Goal: Task Accomplishment & Management: Manage account settings

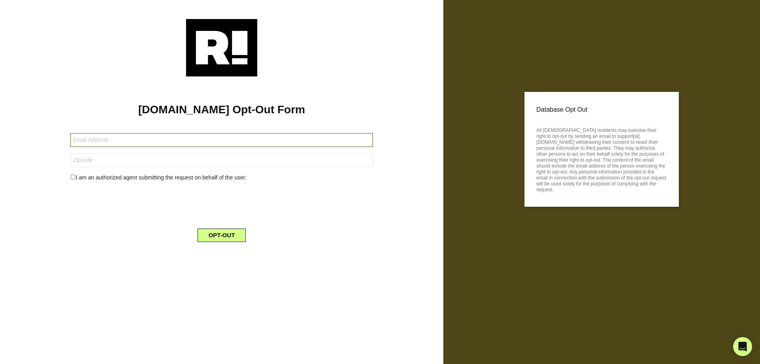
click at [131, 142] on input "text" at bounding box center [221, 140] width 302 height 14
type input "[EMAIL_ADDRESS][DOMAIN_NAME]"
click at [105, 156] on input "text" at bounding box center [221, 160] width 302 height 14
type input "85730"
click at [73, 180] on div "I am an authorized agent submitting the request on behalf of the user." at bounding box center [222, 177] width 314 height 8
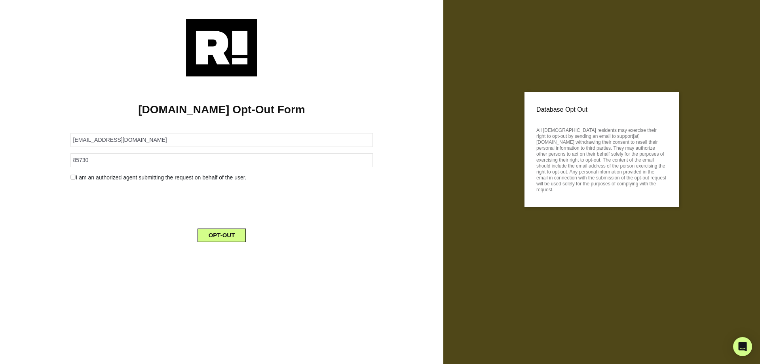
click at [72, 179] on input "checkbox" at bounding box center [72, 177] width 5 height 5
checkbox input "true"
click at [226, 254] on button "OPT-OUT" at bounding box center [222, 255] width 49 height 13
